Goal: Communication & Community: Connect with others

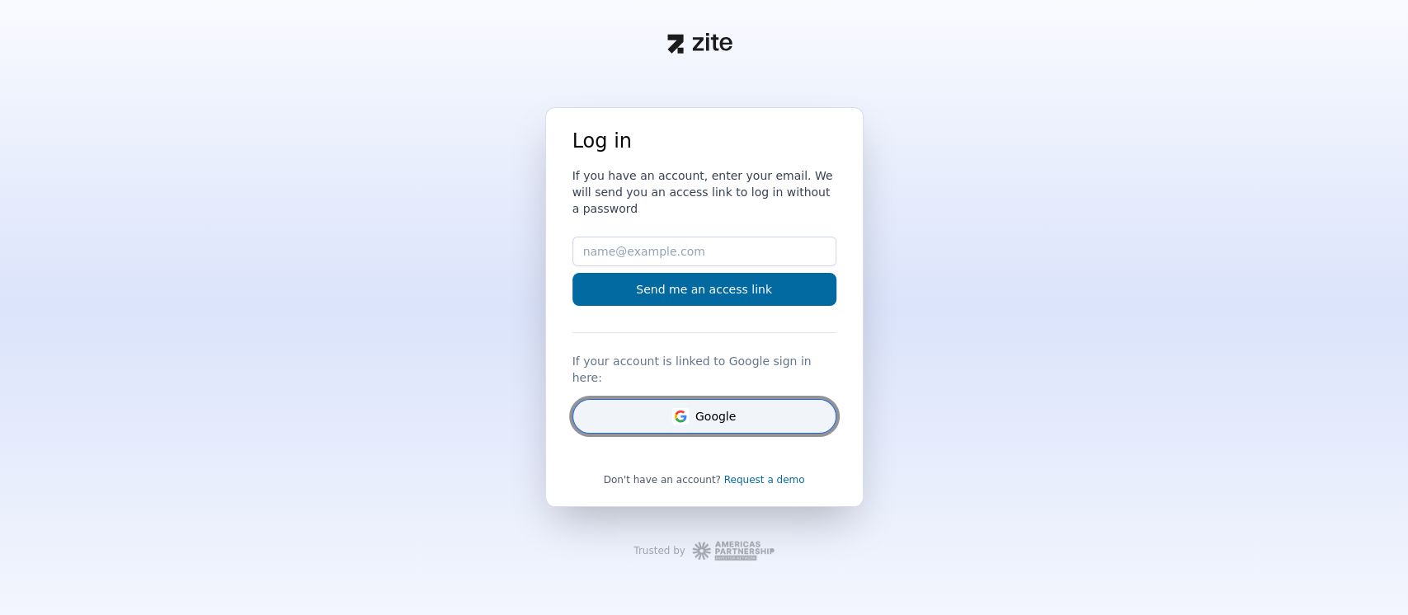
click at [738, 399] on button "Google" at bounding box center [704, 416] width 264 height 35
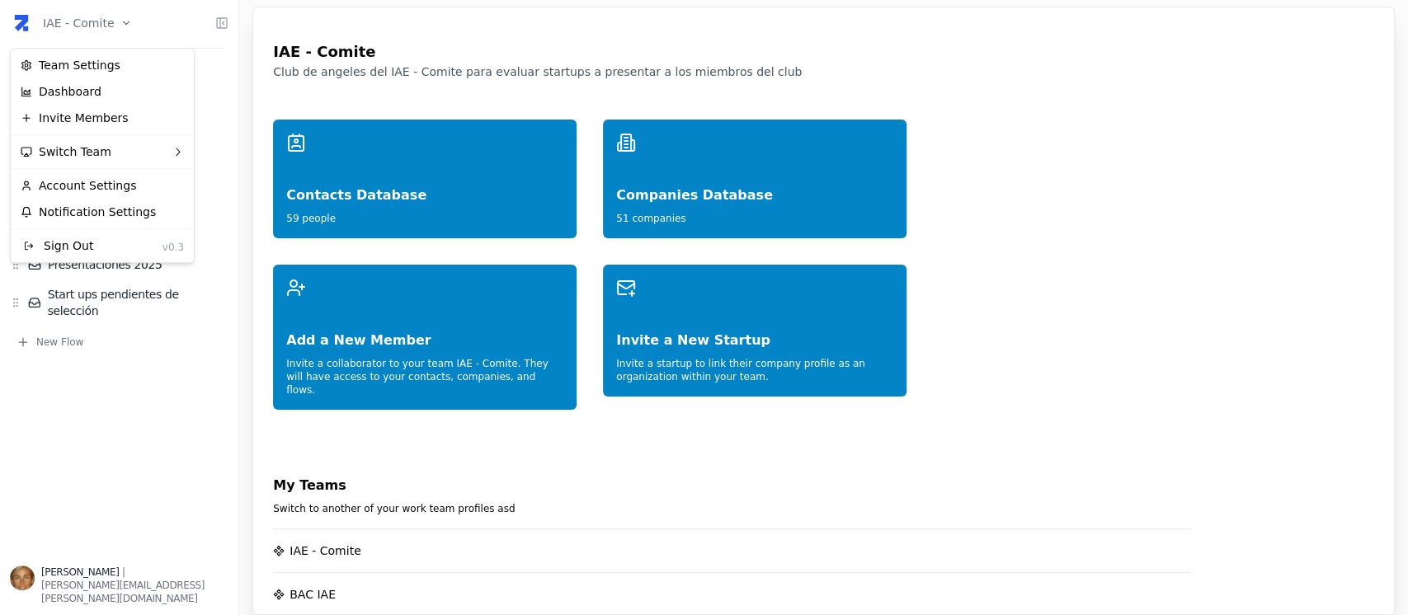
click at [89, 22] on html "IAE - Comite Home Network Contacts ( 59 ) Organizations ( 51 ) Flows Presentaci…" at bounding box center [704, 307] width 1408 height 615
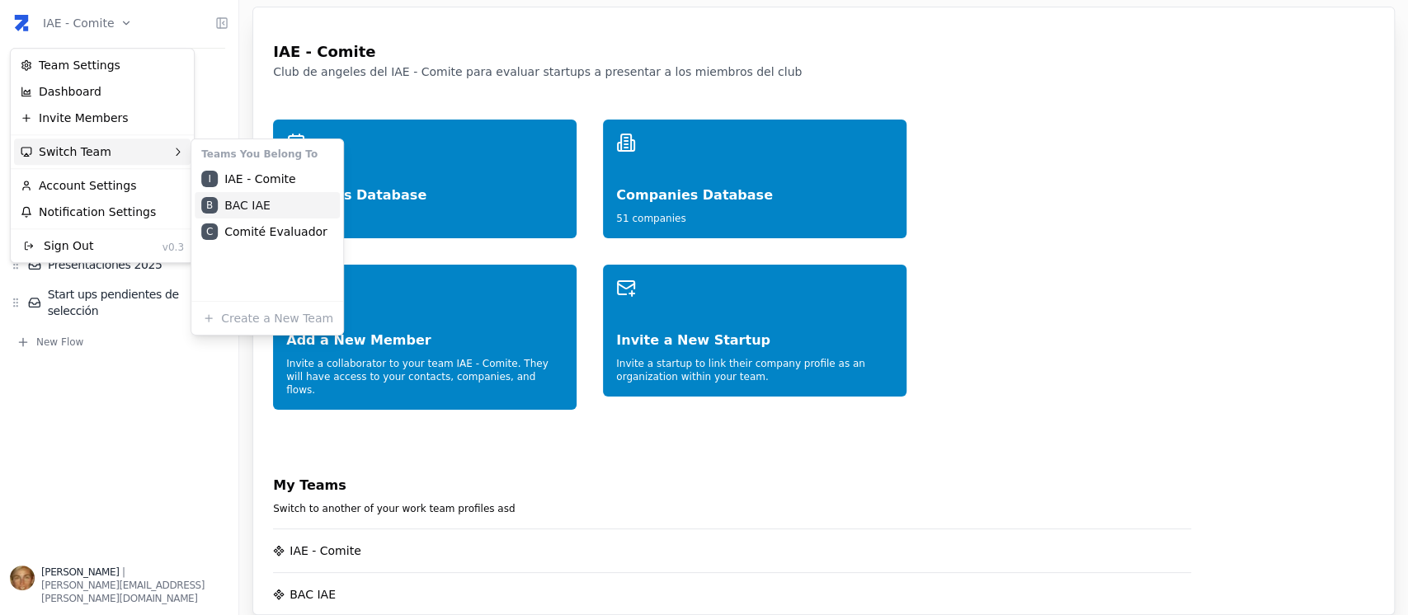
click at [242, 200] on div "B BAC IAE" at bounding box center [267, 205] width 145 height 26
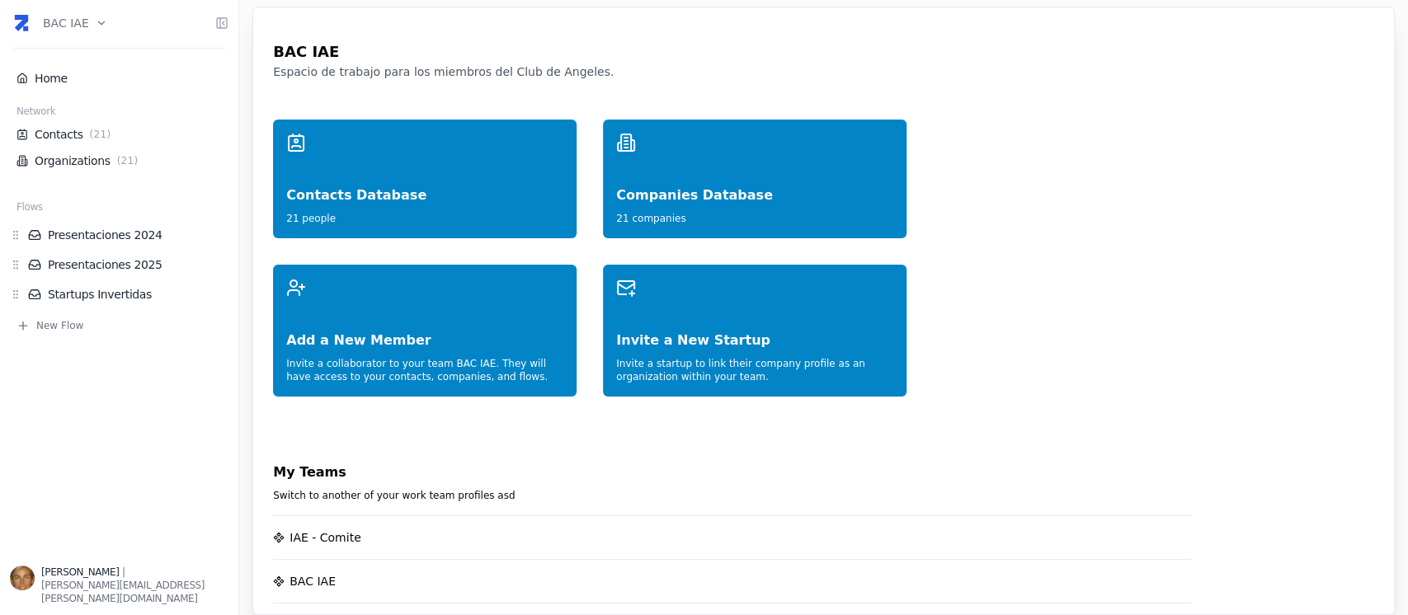
click at [91, 30] on html "BAC IAE Home Network Contacts ( 21 ) Organizations ( 21 ) Flows Presentaciones …" at bounding box center [704, 307] width 1408 height 615
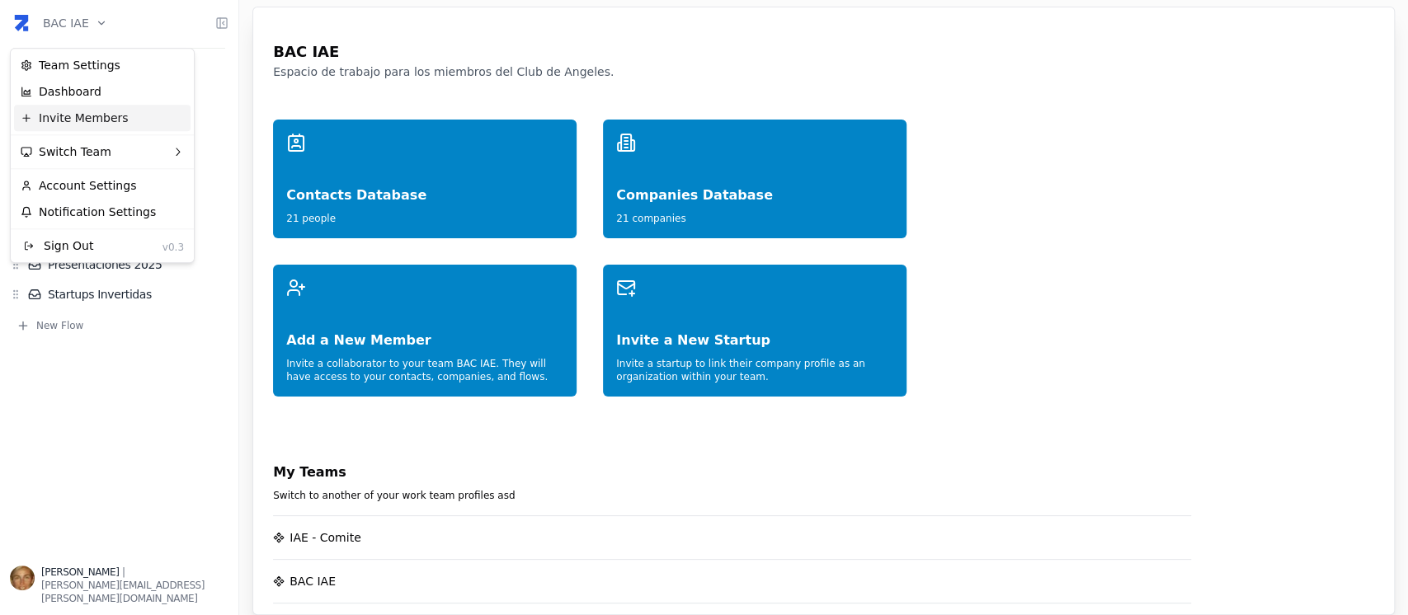
click at [95, 114] on div "Invite Members" at bounding box center [102, 118] width 177 height 26
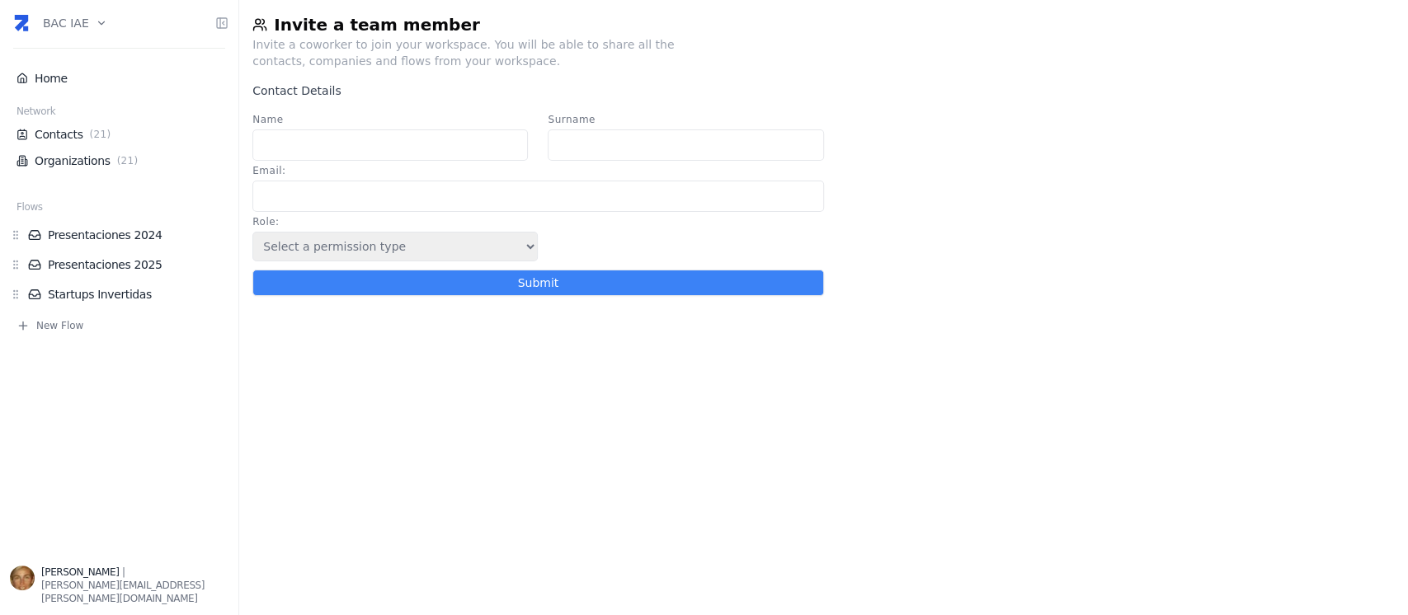
click at [332, 137] on input "Name" at bounding box center [390, 145] width 276 height 31
type input "[PERSON_NAME]"
click at [643, 148] on input "Surname" at bounding box center [686, 145] width 276 height 31
type input "Kerc"
click at [87, 130] on span "( 21 )" at bounding box center [101, 134] width 28 height 13
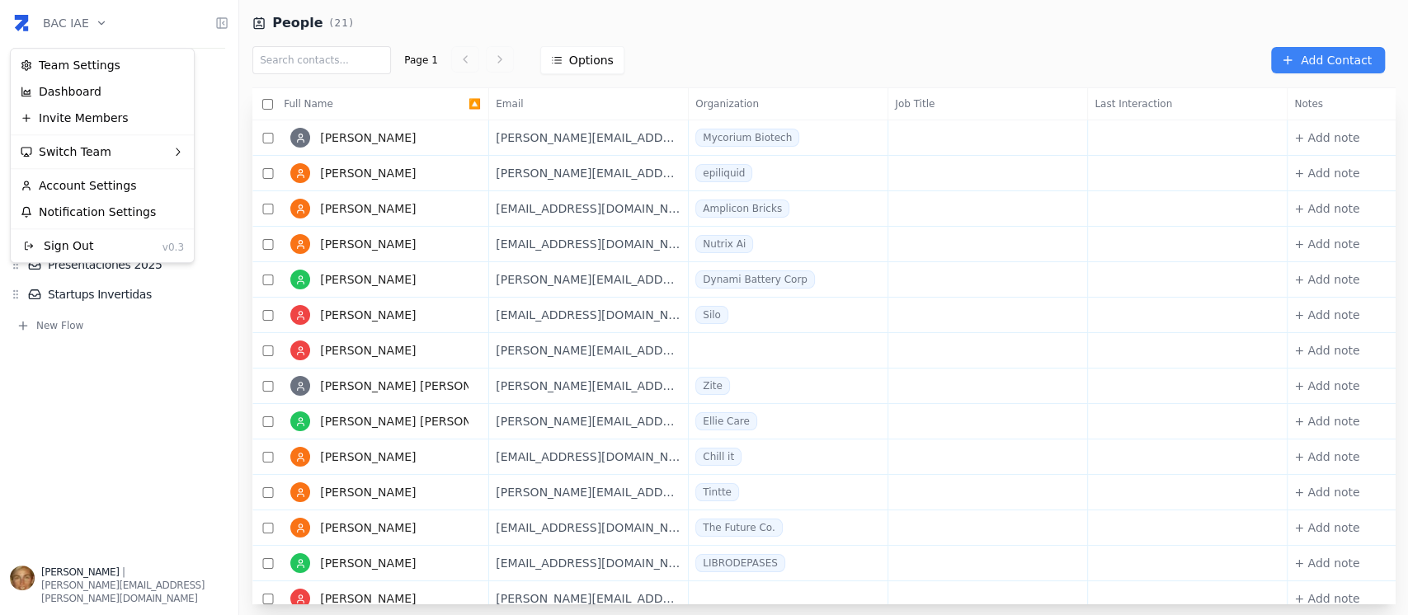
click at [94, 28] on html "BAC IAE Home Network Contacts ( 21 ) Organizations ( 21 ) Flows Presentaciones …" at bounding box center [704, 307] width 1408 height 615
click at [568, 54] on html "BAC IAE Home Network Contacts ( 21 ) Organizations ( 21 ) Flows Presentaciones …" at bounding box center [704, 307] width 1408 height 615
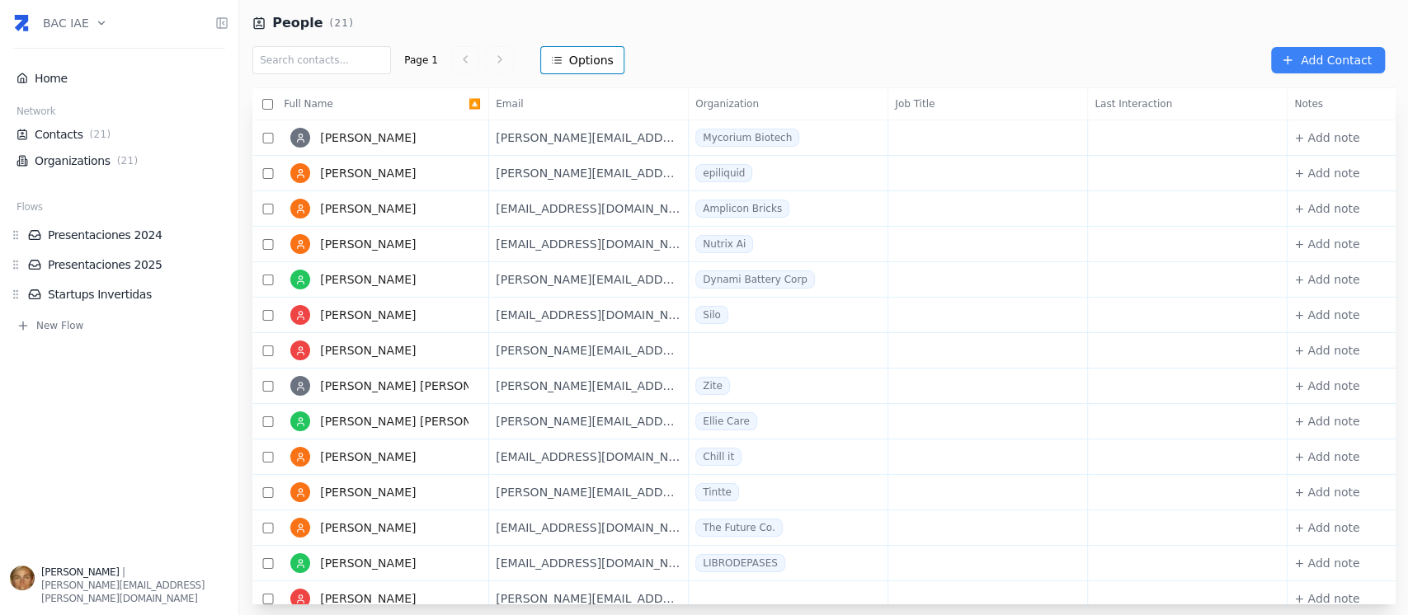
click at [565, 64] on html "BAC IAE Home Network Contacts ( 21 ) Organizations ( 21 ) Flows Presentaciones …" at bounding box center [704, 307] width 1408 height 615
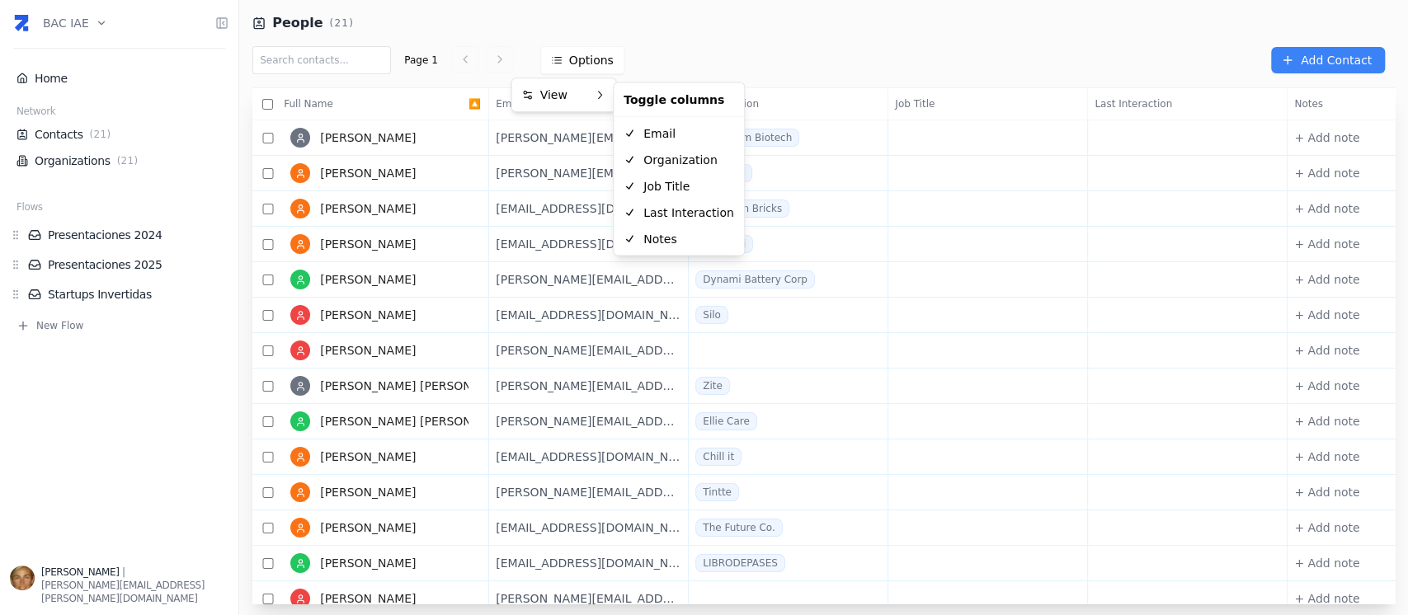
click at [805, 48] on html "BAC IAE Home Network Contacts ( 21 ) Organizations ( 21 ) Flows Presentaciones …" at bounding box center [704, 307] width 1408 height 615
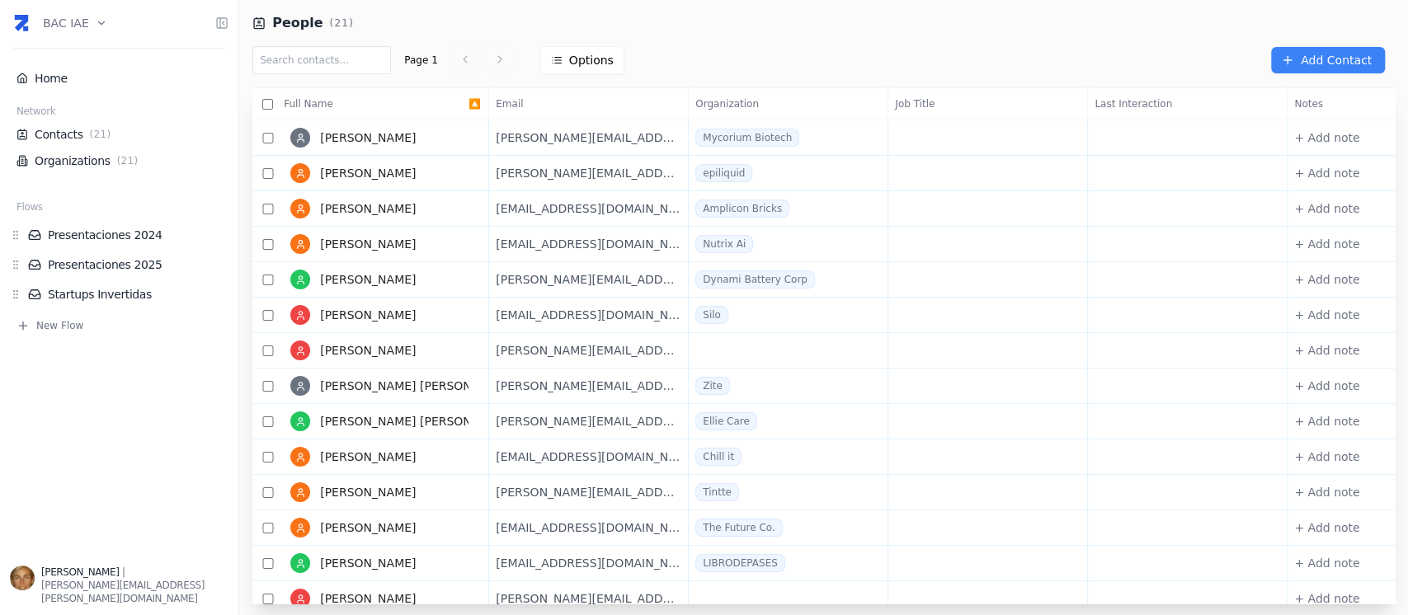
click at [312, 59] on input "text" at bounding box center [321, 60] width 139 height 28
type input "[PERSON_NAME]"
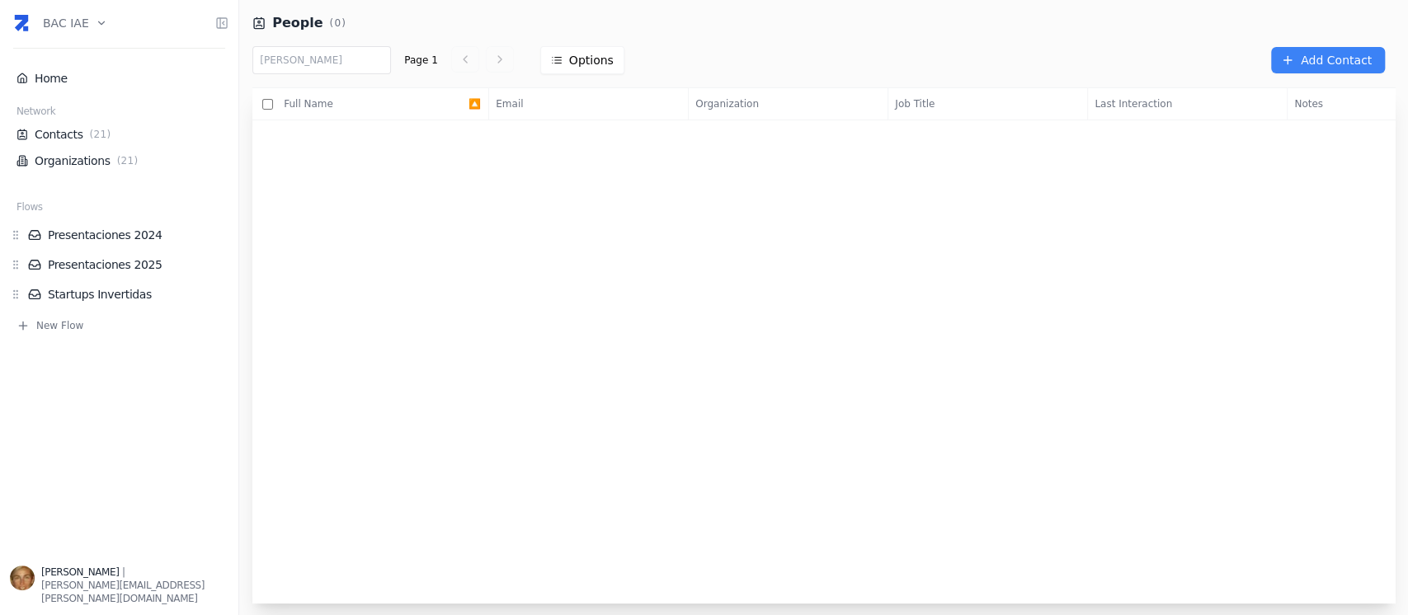
click at [568, 109] on span "Email" at bounding box center [588, 103] width 185 height 13
click at [568, 109] on span "Email" at bounding box center [575, 103] width 185 height 13
click at [78, 72] on link "Home" at bounding box center [118, 78] width 205 height 16
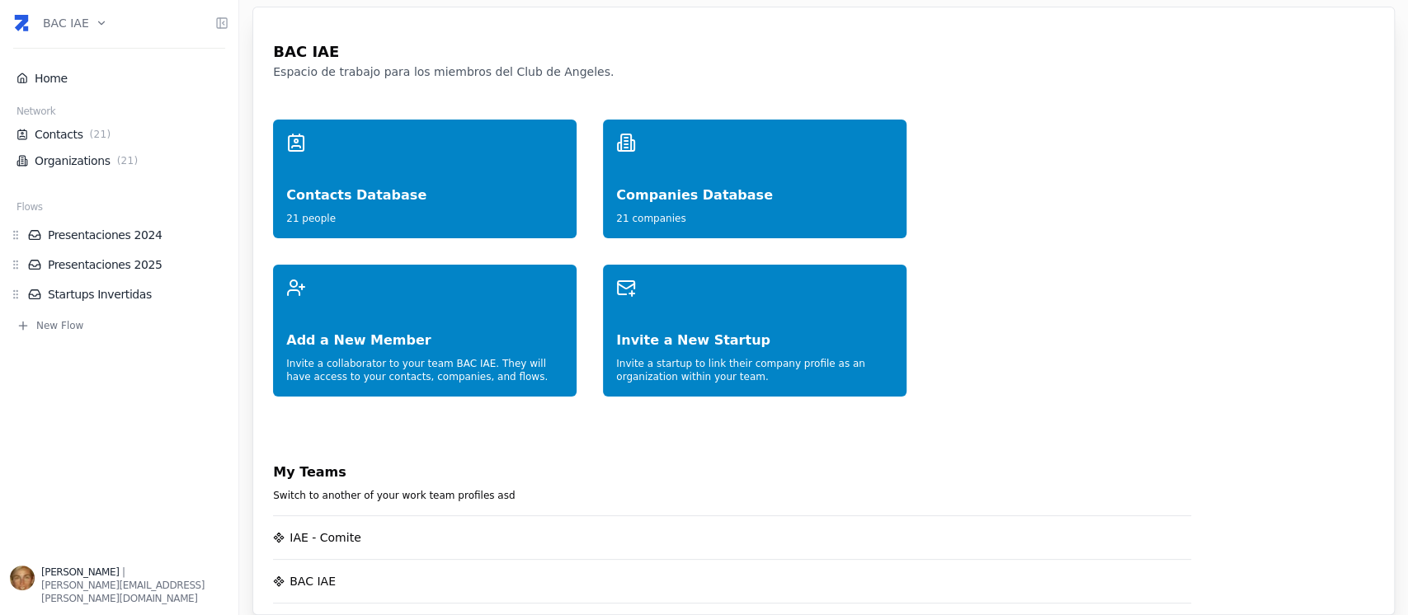
click at [92, 23] on html "BAC IAE Home Network Contacts ( 21 ) Organizations ( 21 ) Flows Presentaciones …" at bounding box center [704, 307] width 1408 height 615
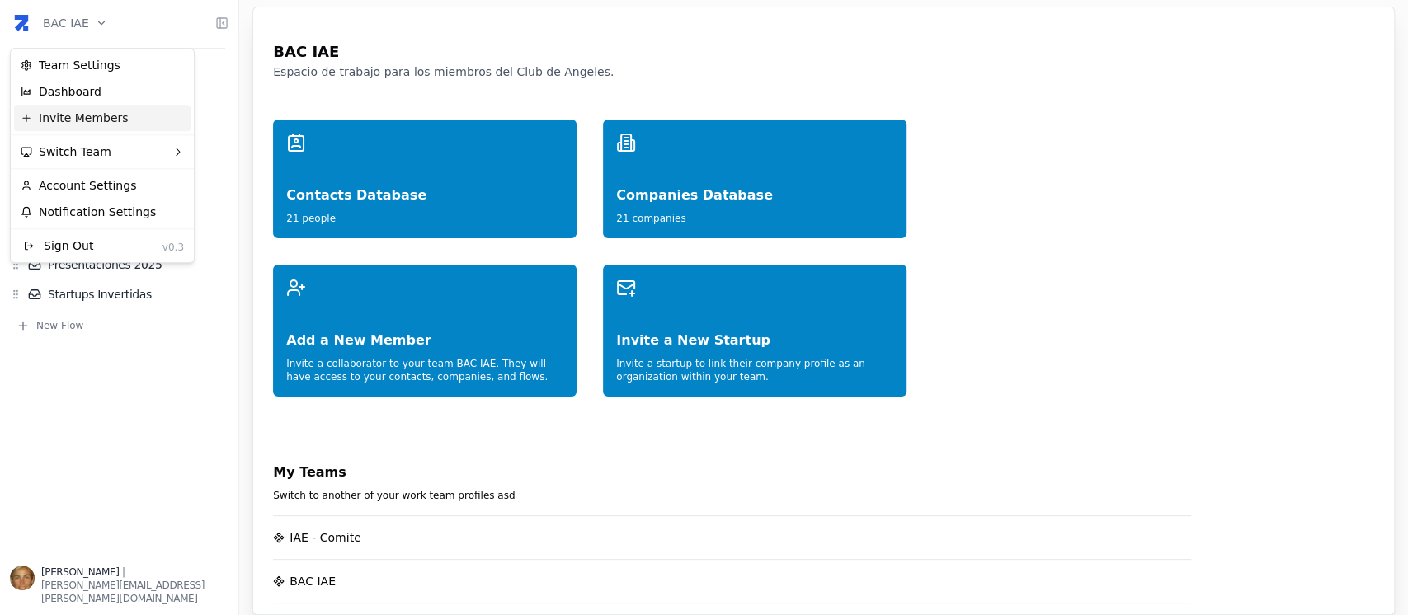
click at [82, 110] on div "Invite Members" at bounding box center [102, 118] width 177 height 26
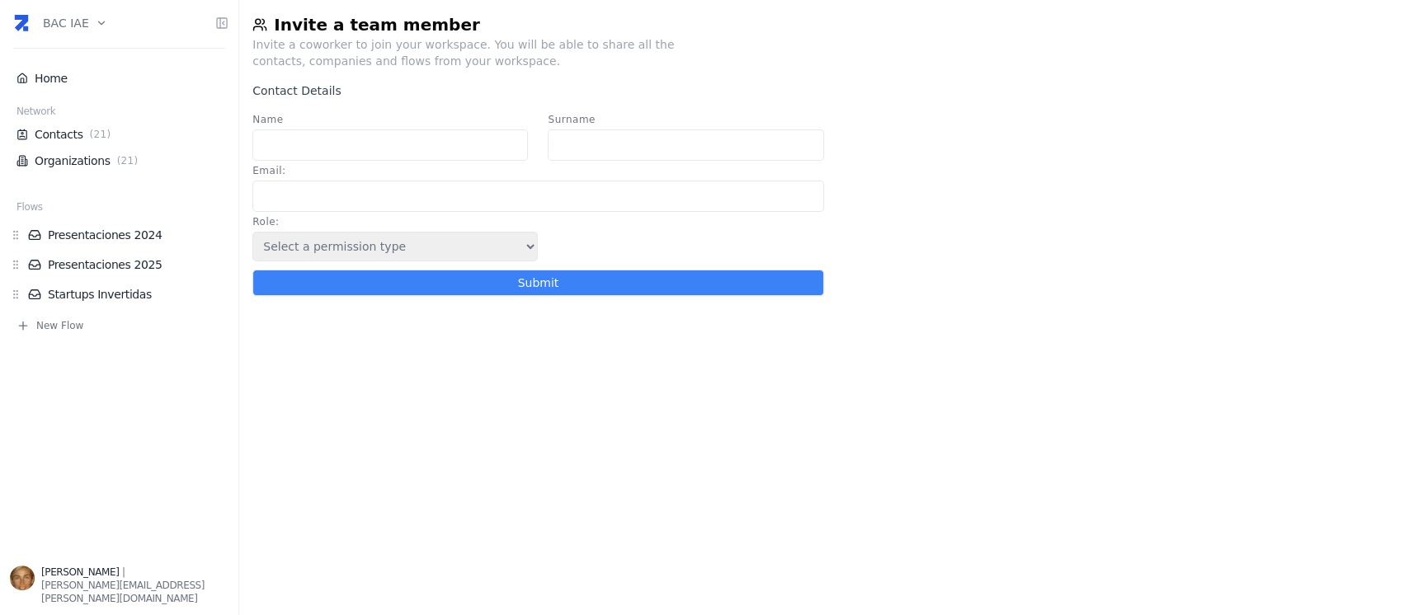
click at [427, 156] on input "Name" at bounding box center [390, 145] width 276 height 31
type input "[PERSON_NAME]"
click at [615, 148] on input "Surname" at bounding box center [686, 145] width 276 height 31
type input "Kerckhoff"
click at [409, 194] on input "Email :" at bounding box center [537, 196] width 571 height 31
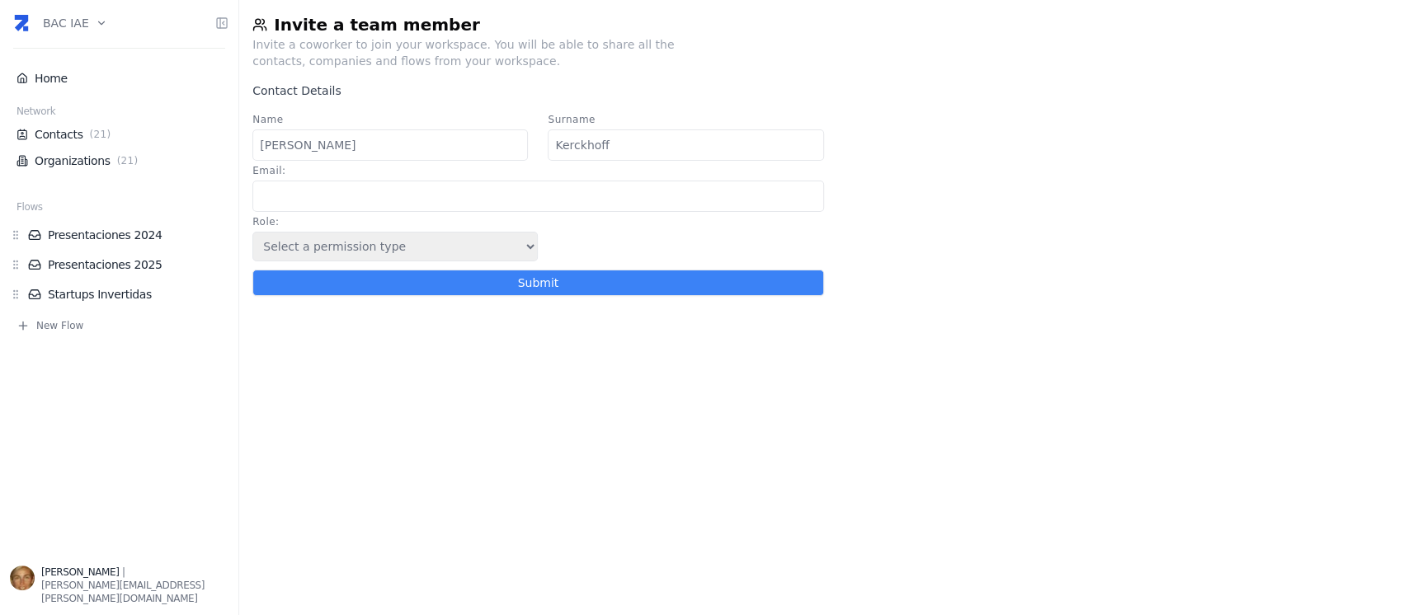
paste input "[PERSON_NAME][EMAIL_ADDRESS][DOMAIN_NAME]"
type input "[PERSON_NAME][EMAIL_ADDRESS][DOMAIN_NAME]"
click at [527, 251] on select "Select a permission type Admin Guest Endorser" at bounding box center [394, 247] width 285 height 30
select select "5"
click at [252, 236] on select "Select a permission type Admin Guest Endorser" at bounding box center [394, 247] width 285 height 30
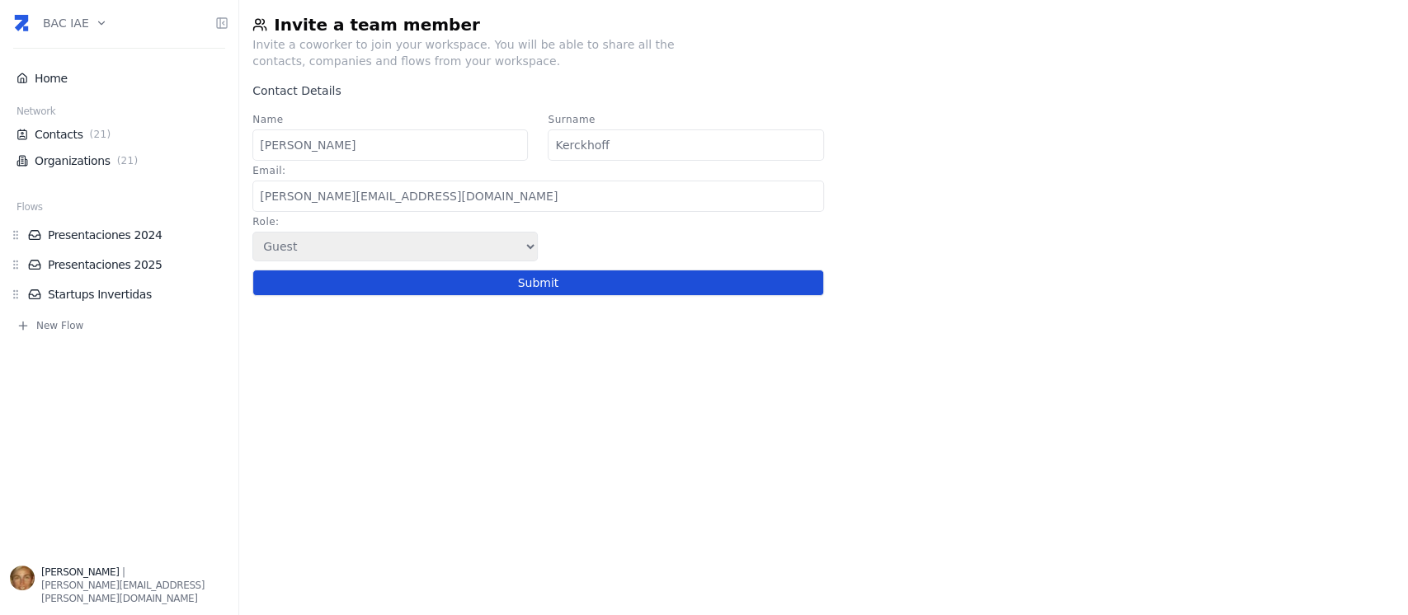
click at [535, 291] on button "Submit" at bounding box center [537, 283] width 571 height 26
select select
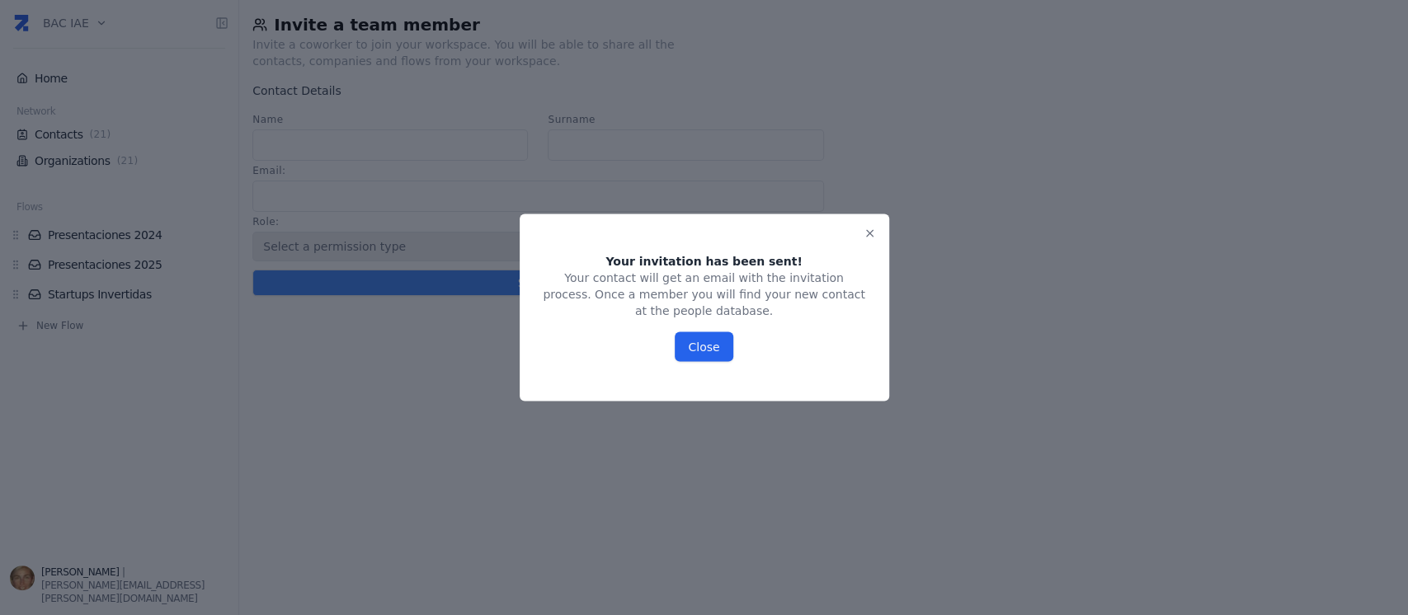
click at [703, 332] on button "Close" at bounding box center [704, 347] width 58 height 30
